Goal: Task Accomplishment & Management: Complete application form

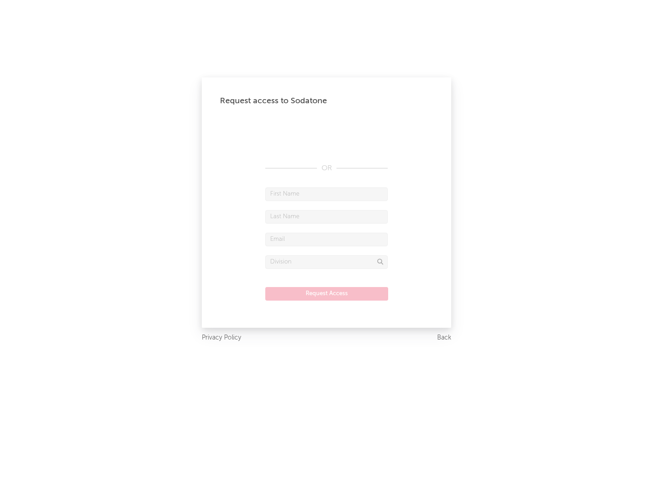
click at [326, 194] on input "text" at bounding box center [326, 195] width 122 height 14
type input "[PERSON_NAME]"
click at [326, 217] on input "text" at bounding box center [326, 217] width 122 height 14
type input "[PERSON_NAME]"
click at [326, 239] on input "text" at bounding box center [326, 240] width 122 height 14
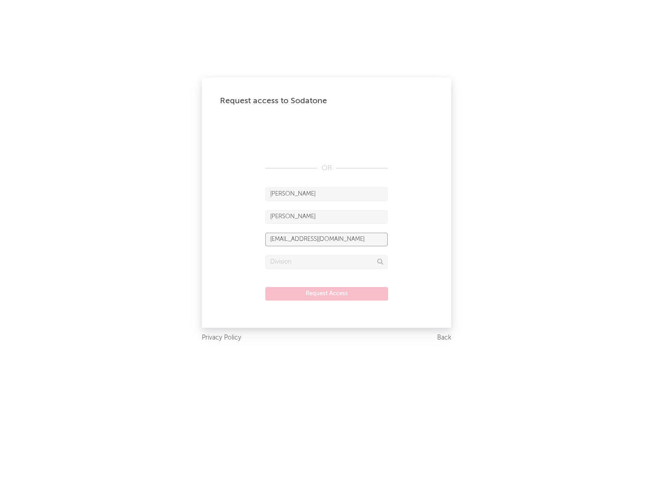
type input "[EMAIL_ADDRESS][DOMAIN_NAME]"
click at [326, 262] on input "text" at bounding box center [326, 263] width 122 height 14
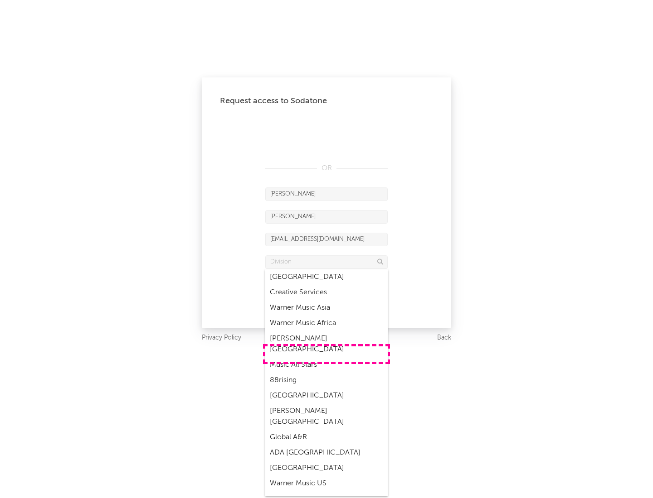
click at [326, 358] on div "Music All Stars" at bounding box center [326, 365] width 122 height 15
type input "Music All Stars"
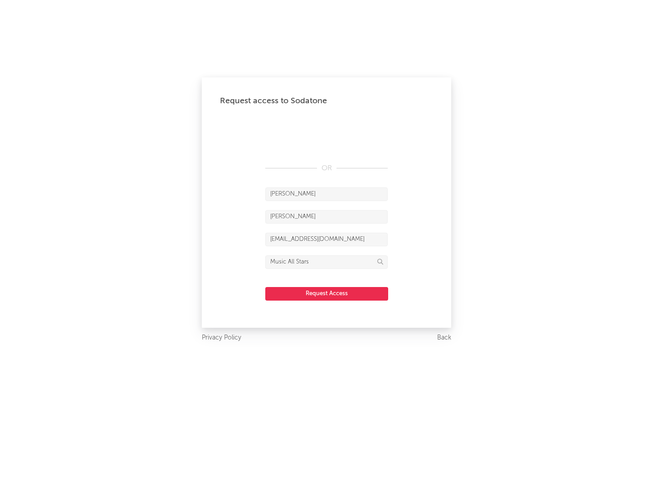
click at [326, 294] on button "Request Access" at bounding box center [326, 294] width 123 height 14
